Goal: Task Accomplishment & Management: Manage account settings

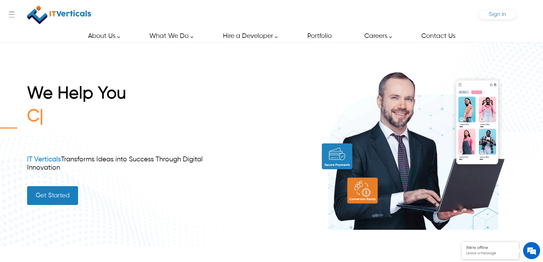
click at [498, 15] on span "Sign in" at bounding box center [497, 14] width 17 height 6
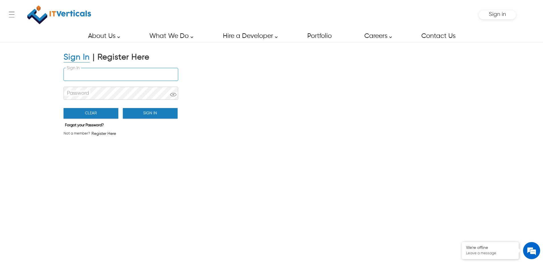
click at [107, 78] on input "Sign In" at bounding box center [121, 74] width 114 height 13
type input "**********"
click at [138, 110] on button "Sign In" at bounding box center [150, 113] width 55 height 11
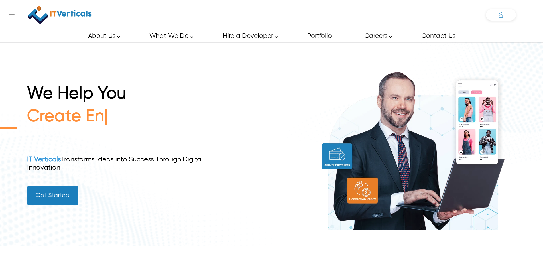
click at [500, 15] on div "Muhammad [EMAIL_ADDRESS][DOMAIN_NAME] ✕ Admin Dashboard My Account Change Passw…" at bounding box center [501, 14] width 30 height 11
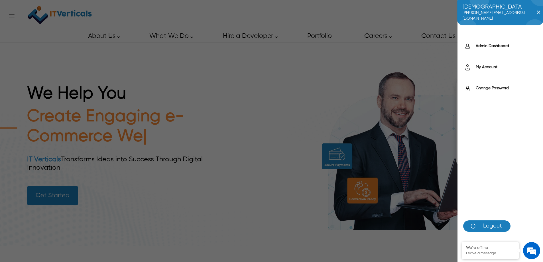
click at [487, 64] on div "My Account" at bounding box center [501, 68] width 86 height 21
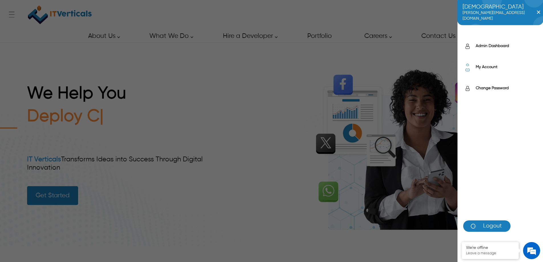
click at [490, 69] on label "My Account" at bounding box center [507, 67] width 62 height 6
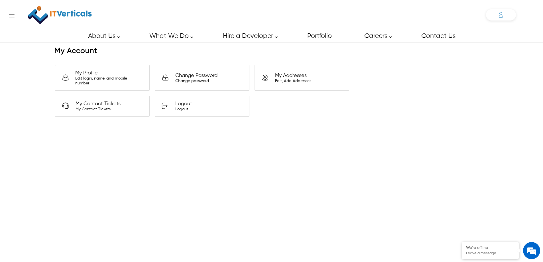
click at [501, 14] on div "Muhammad [EMAIL_ADDRESS][DOMAIN_NAME] ✕ Admin Dashboard My Account Change Passw…" at bounding box center [501, 14] width 30 height 11
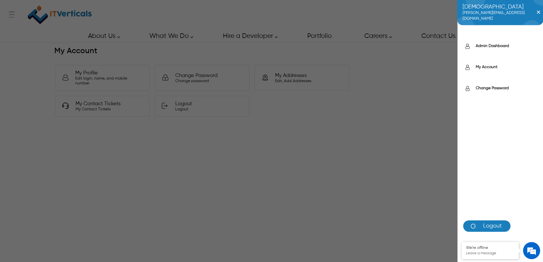
click at [454, 16] on div "Muhammad [EMAIL_ADDRESS][DOMAIN_NAME] ✕ Admin Dashboard My Account Change Passw…" at bounding box center [271, 131] width 543 height 262
